Goal: Task Accomplishment & Management: Complete application form

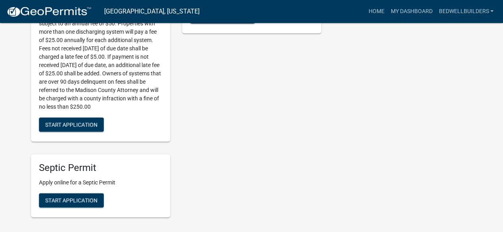
scroll to position [357, 0]
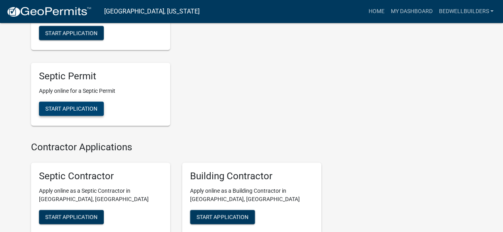
click at [84, 105] on button "Start Application" at bounding box center [71, 109] width 65 height 14
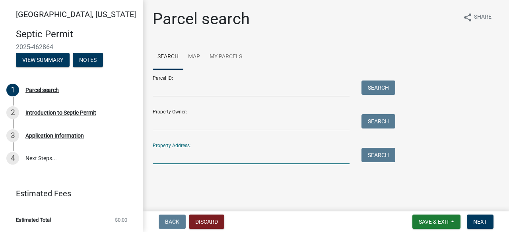
click at [222, 151] on input "Property Address:" at bounding box center [251, 156] width 197 height 16
type input "1914"
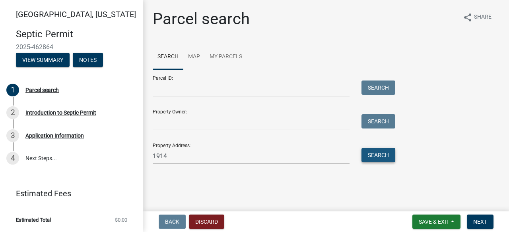
click at [373, 157] on button "Search" at bounding box center [378, 155] width 34 height 14
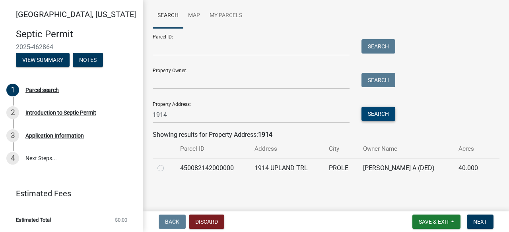
scroll to position [41, 0]
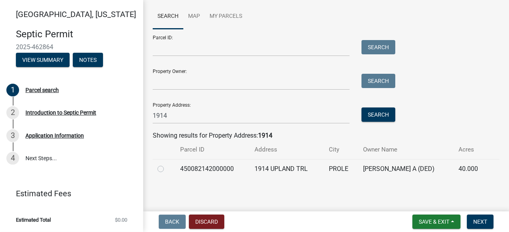
click at [167, 165] on label at bounding box center [167, 165] width 0 height 0
click at [167, 169] on input "radio" at bounding box center [169, 167] width 5 height 5
radio input "true"
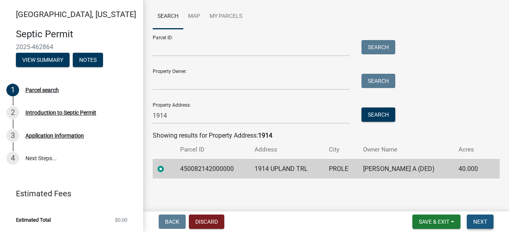
click at [489, 221] on button "Next" at bounding box center [480, 222] width 27 height 14
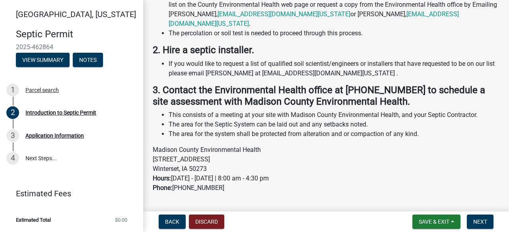
scroll to position [204, 0]
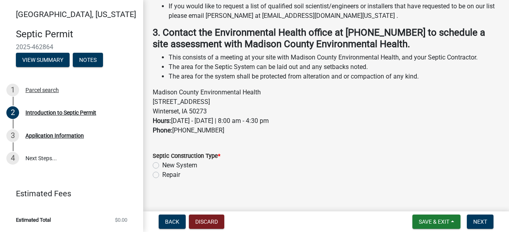
click at [162, 170] on label "Repair" at bounding box center [171, 175] width 18 height 10
click at [162, 170] on input "Repair" at bounding box center [164, 172] width 5 height 5
radio input "true"
click at [484, 223] on span "Next" at bounding box center [480, 222] width 14 height 6
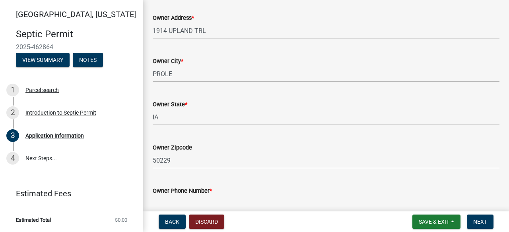
scroll to position [250, 0]
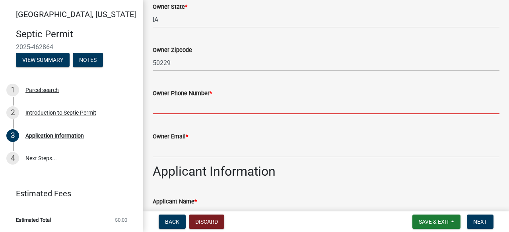
click at [272, 108] on input "Owner Phone Number *" at bounding box center [326, 106] width 347 height 16
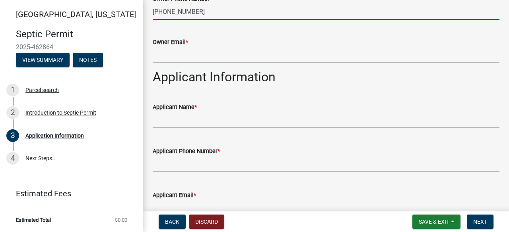
scroll to position [358, 0]
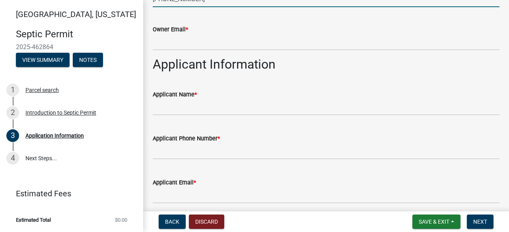
type input "[PHONE_NUMBER]"
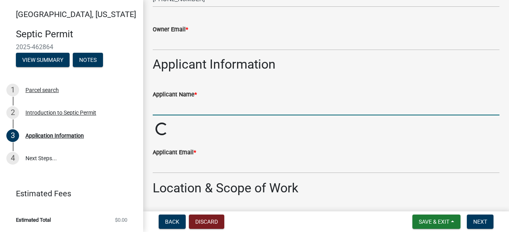
click at [272, 108] on input "Applicant Name *" at bounding box center [326, 107] width 347 height 16
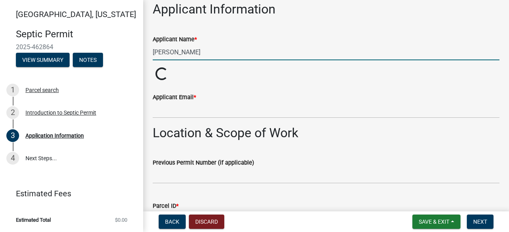
type input "[PERSON_NAME]"
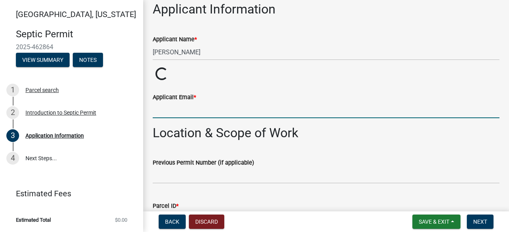
click at [229, 108] on input "Applicant Email *" at bounding box center [326, 110] width 347 height 16
type input "[EMAIL_ADDRESS][DOMAIN_NAME]"
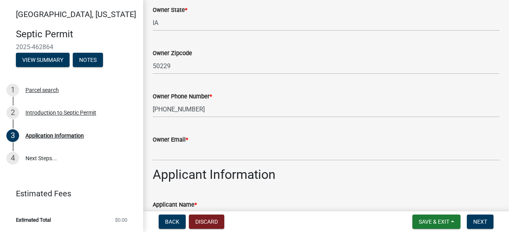
scroll to position [247, 0]
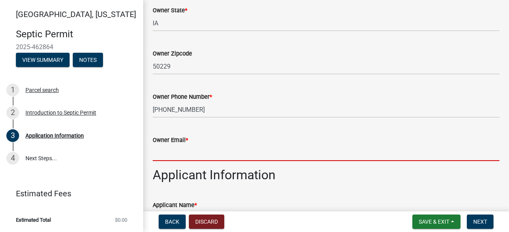
click at [231, 150] on input "Owner Email *" at bounding box center [326, 153] width 347 height 16
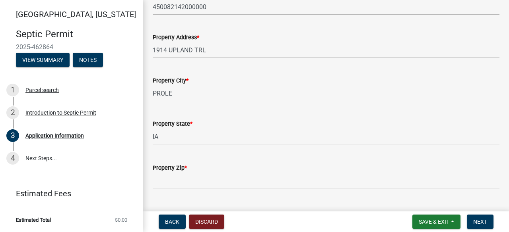
scroll to position [722, 0]
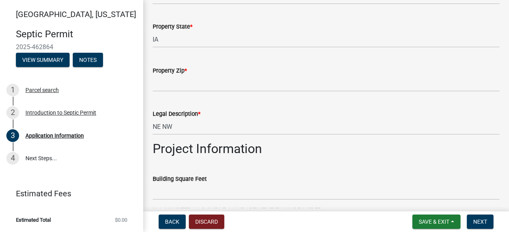
type input "NA"
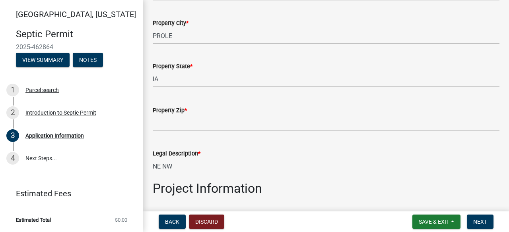
scroll to position [762, 0]
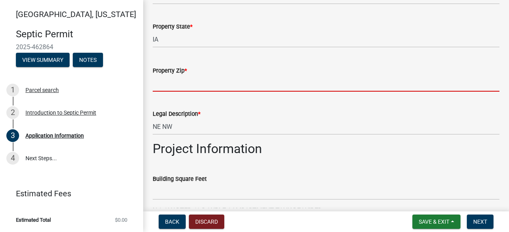
click at [225, 81] on input "Property Zip *" at bounding box center [326, 84] width 347 height 16
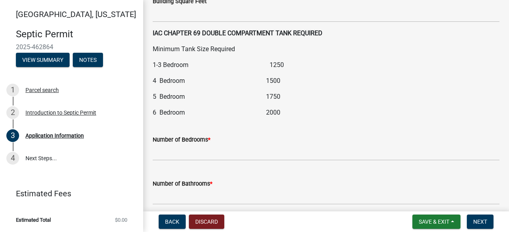
scroll to position [985, 0]
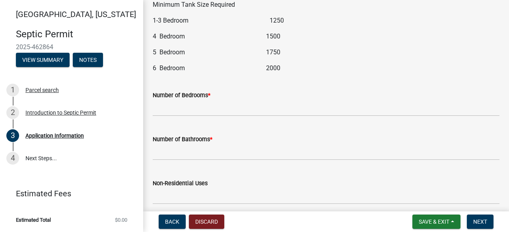
type input "50229"
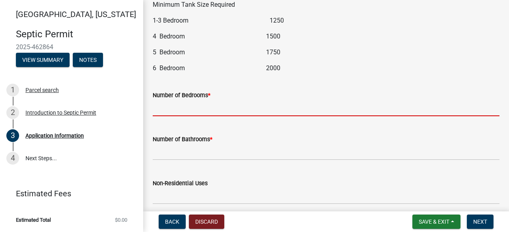
click at [234, 111] on input "text" at bounding box center [326, 108] width 347 height 16
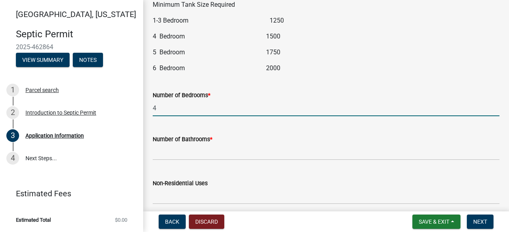
type input "4"
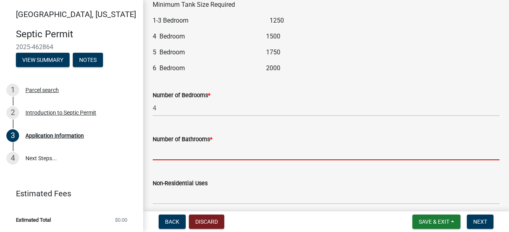
click at [200, 154] on input "text" at bounding box center [326, 152] width 347 height 16
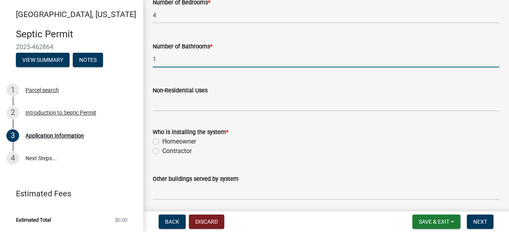
scroll to position [1124, 0]
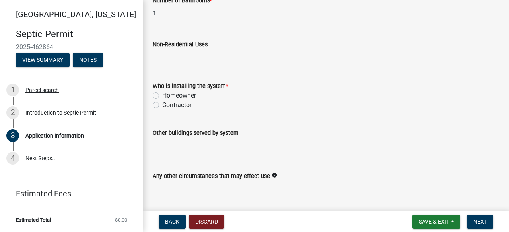
type input "1"
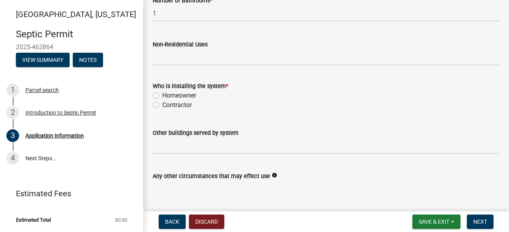
click at [162, 103] on label "Contractor" at bounding box center [176, 106] width 29 height 10
click at [162, 103] on input "Contractor" at bounding box center [164, 103] width 5 height 5
radio input "true"
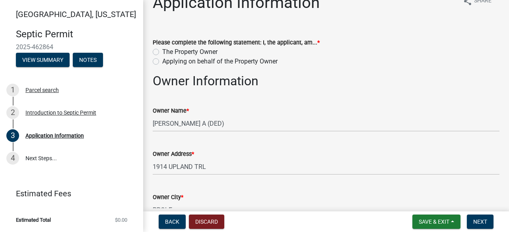
scroll to position [0, 0]
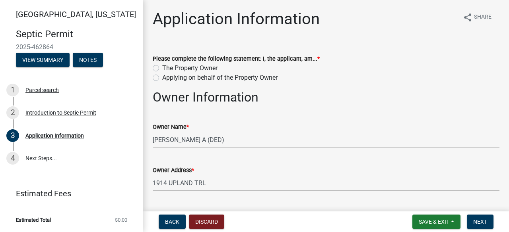
click at [162, 78] on label "Applying on behalf of the Property Owner" at bounding box center [219, 78] width 115 height 10
click at [162, 78] on input "Applying on behalf of the Property Owner" at bounding box center [164, 75] width 5 height 5
radio input "true"
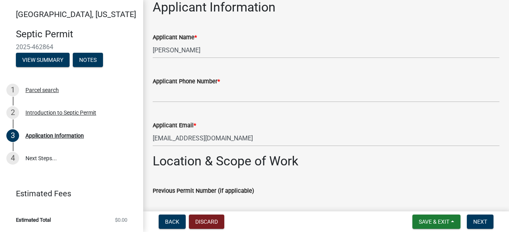
scroll to position [424, 0]
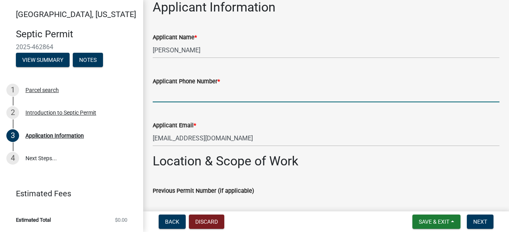
click at [284, 95] on input "Applicant Phone Number *" at bounding box center [326, 94] width 347 height 16
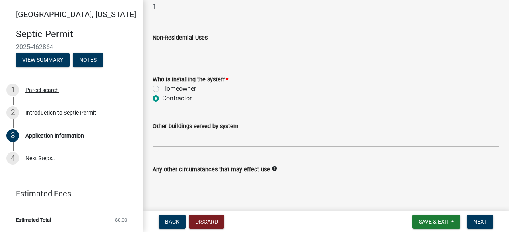
scroll to position [1171, 0]
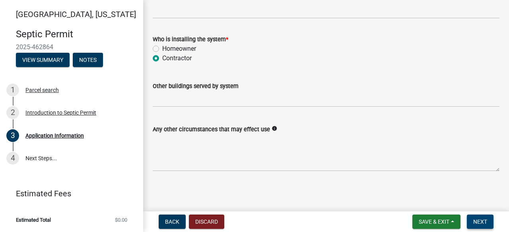
type input "5156812053"
click at [476, 219] on span "Next" at bounding box center [480, 222] width 14 height 6
drag, startPoint x: 476, startPoint y: 219, endPoint x: 440, endPoint y: 170, distance: 60.6
click at [440, 170] on wm-app "[GEOGRAPHIC_DATA], [US_STATE] Septic Permit 2025-462864 View Summary Notes 1 Pa…" at bounding box center [254, 116] width 509 height 232
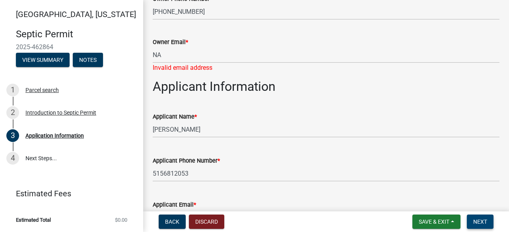
scroll to position [301, 0]
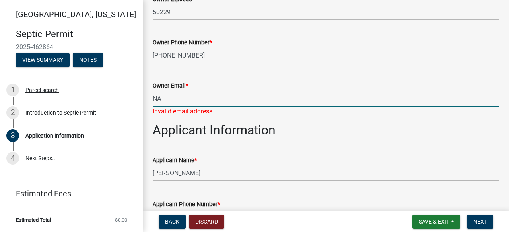
click at [219, 103] on input "NA" at bounding box center [326, 99] width 347 height 16
type input "N"
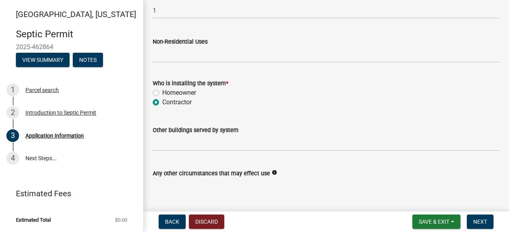
scroll to position [1171, 0]
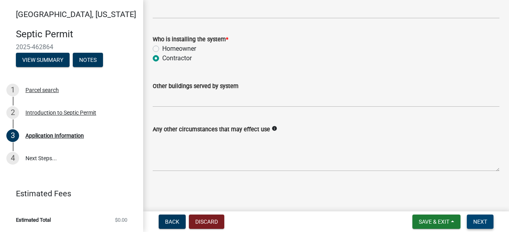
type input "[EMAIL_ADDRESS][DOMAIN_NAME]"
click at [478, 222] on span "Next" at bounding box center [480, 222] width 14 height 6
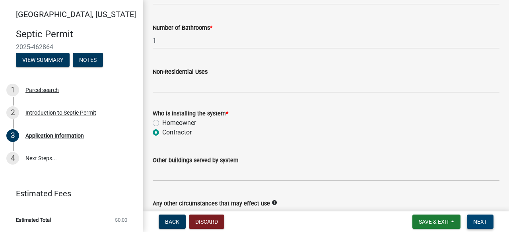
scroll to position [1161, 0]
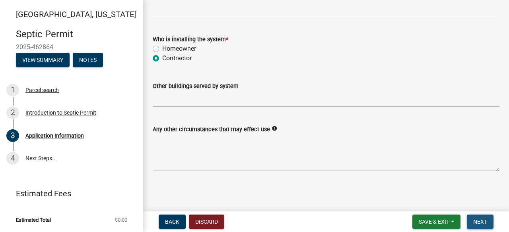
click at [475, 219] on span "Next" at bounding box center [480, 222] width 14 height 6
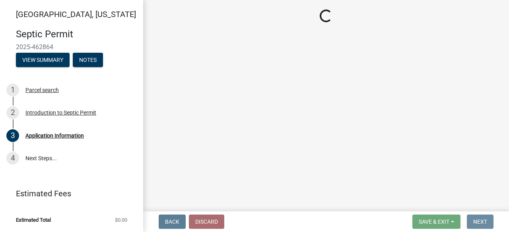
scroll to position [0, 0]
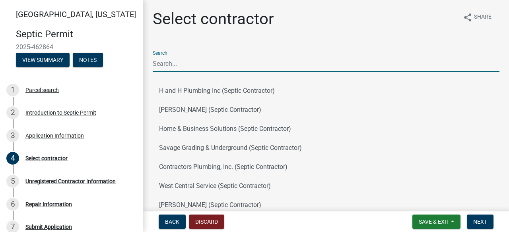
click at [321, 64] on input "Search" at bounding box center [326, 64] width 347 height 16
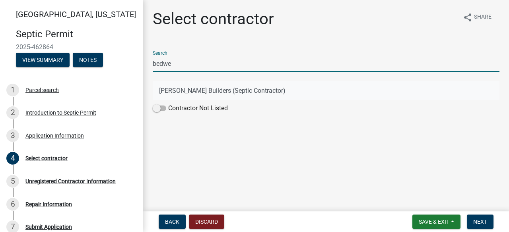
type input "bedwe"
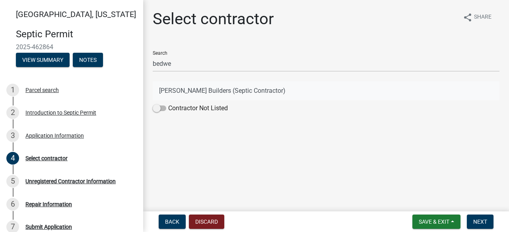
click at [278, 100] on button "[PERSON_NAME] Builders (Septic Contractor)" at bounding box center [326, 90] width 347 height 19
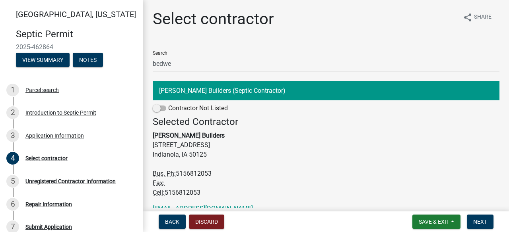
scroll to position [36, 0]
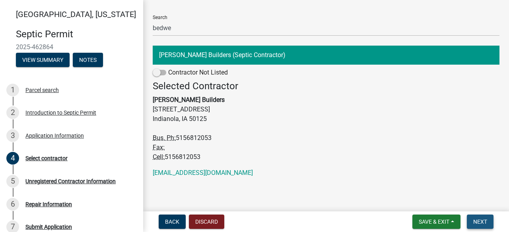
click at [475, 221] on span "Next" at bounding box center [480, 222] width 14 height 6
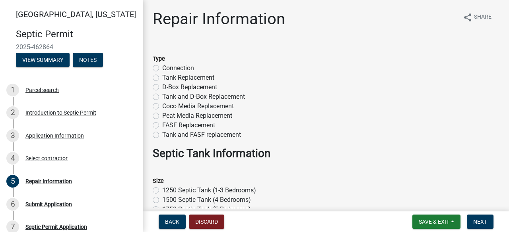
scroll to position [13, 0]
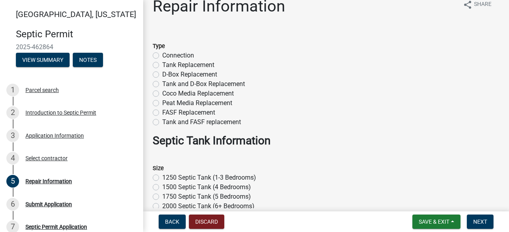
click at [162, 66] on label "Tank Replacement" at bounding box center [188, 65] width 52 height 10
click at [162, 66] on input "Tank Replacement" at bounding box center [164, 62] width 5 height 5
radio input "true"
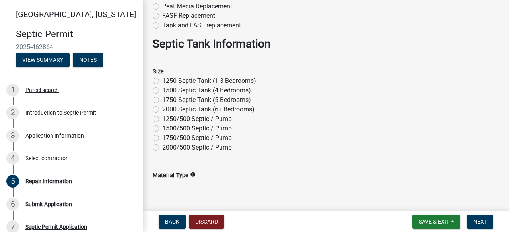
click at [162, 92] on label "1500 Septic Tank (4 Bedrooms)" at bounding box center [206, 91] width 89 height 10
click at [162, 91] on input "1500 Septic Tank (4 Bedrooms)" at bounding box center [164, 88] width 5 height 5
radio input "true"
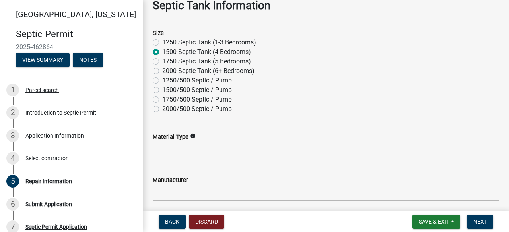
scroll to position [148, 0]
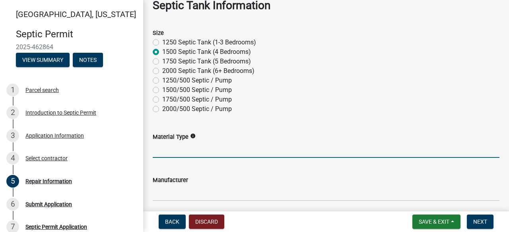
click at [300, 145] on input "Material Type" at bounding box center [326, 150] width 347 height 16
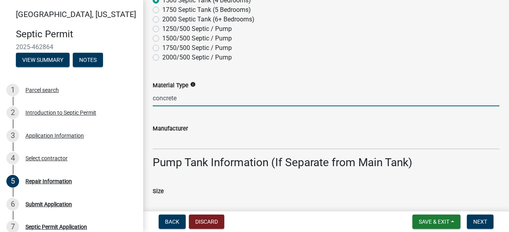
type input "concrete"
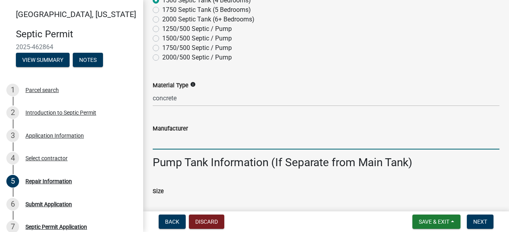
click at [207, 141] on input "Manufacturer" at bounding box center [326, 142] width 347 height 16
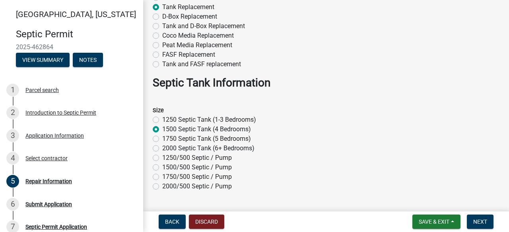
scroll to position [0, 0]
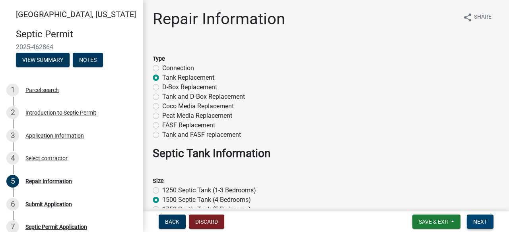
type input "Indianola precast"
click at [478, 219] on span "Next" at bounding box center [480, 222] width 14 height 6
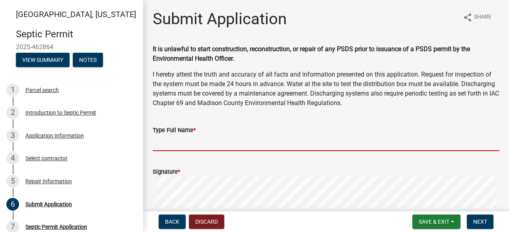
click at [282, 140] on input "Type Full Name *" at bounding box center [326, 143] width 347 height 16
type input "[PERSON_NAME]"
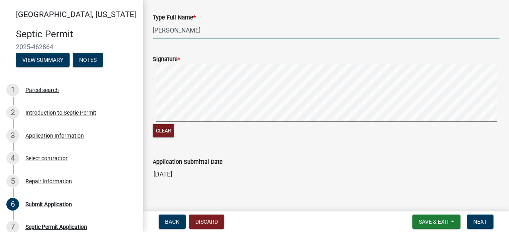
scroll to position [114, 0]
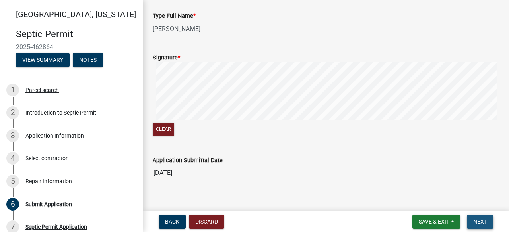
click at [482, 218] on button "Next" at bounding box center [480, 222] width 27 height 14
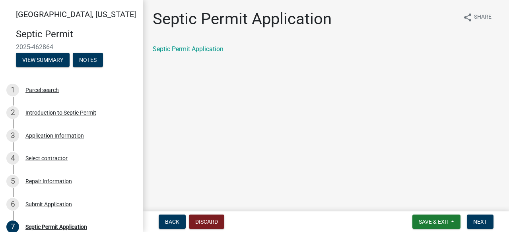
click at [413, 62] on div "Septic Permit Application share Share Septic Permit Application" at bounding box center [326, 39] width 358 height 58
